Goal: Information Seeking & Learning: Learn about a topic

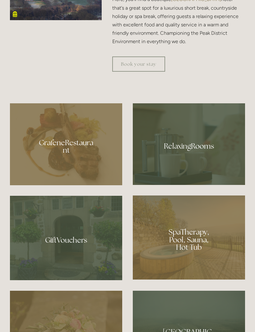
scroll to position [385, 0]
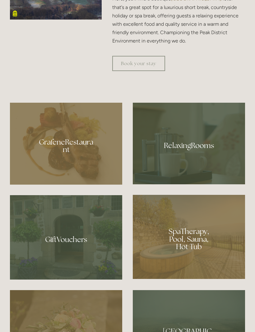
click at [216, 185] on div at bounding box center [189, 144] width 112 height 82
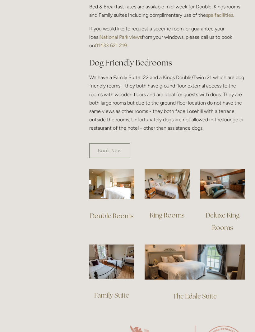
scroll to position [340, 0]
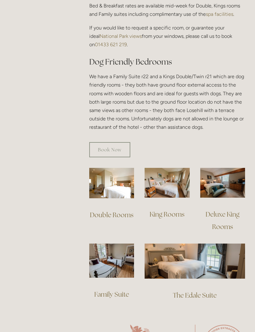
click at [225, 179] on img at bounding box center [222, 183] width 45 height 30
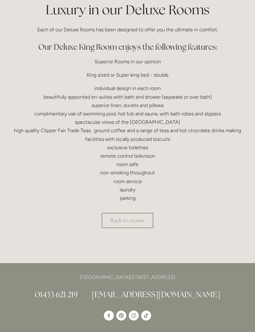
scroll to position [160, 0]
click at [122, 217] on link "Back to rooms" at bounding box center [128, 220] width 52 height 15
